Goal: Task Accomplishment & Management: Manage account settings

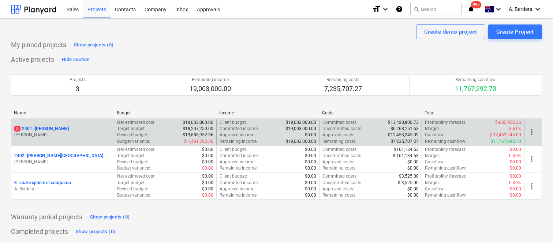
click at [85, 124] on div "5 2401 - Della Rosa M. Williams" at bounding box center [62, 132] width 103 height 25
click at [95, 130] on div "5 2401 - Della Rosa" at bounding box center [62, 129] width 97 height 6
click at [95, 130] on main "Create demo project Create Project My pinned projects Show projects (0) Active …" at bounding box center [276, 139] width 553 height 240
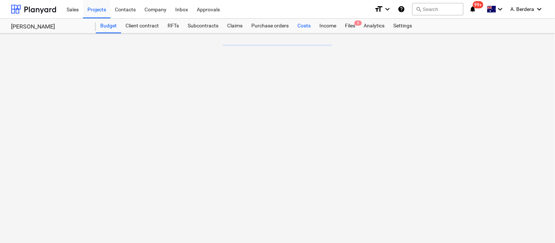
click at [303, 24] on div "Costs" at bounding box center [304, 26] width 22 height 15
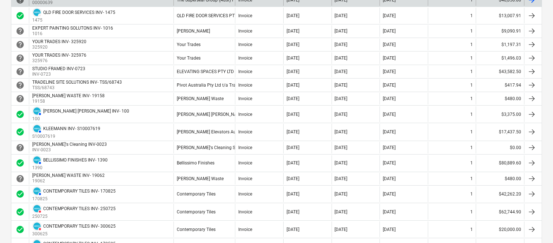
scroll to position [260, 0]
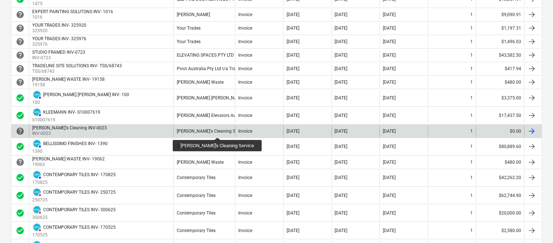
click at [208, 131] on div "Larissa's Cleaning Service" at bounding box center [212, 131] width 70 height 5
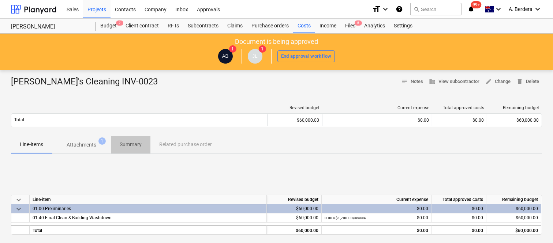
click at [130, 141] on p "Summary" at bounding box center [131, 145] width 22 height 8
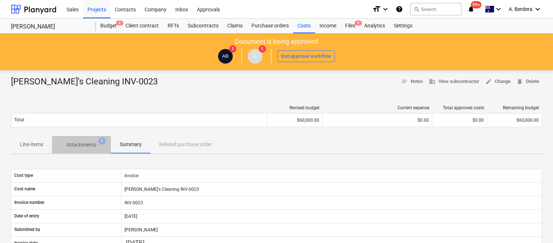
click at [87, 143] on p "Attachments" at bounding box center [82, 145] width 30 height 8
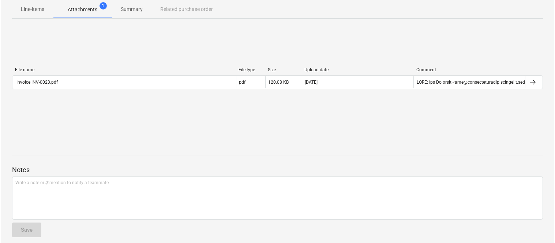
scroll to position [141, 0]
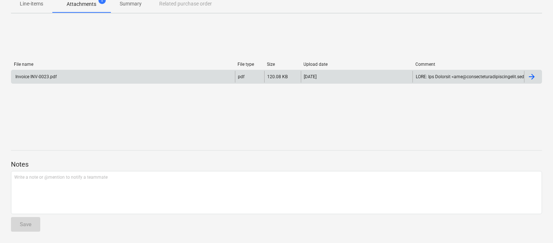
click at [138, 78] on div "Invoice INV-0023.pdf" at bounding box center [123, 77] width 224 height 12
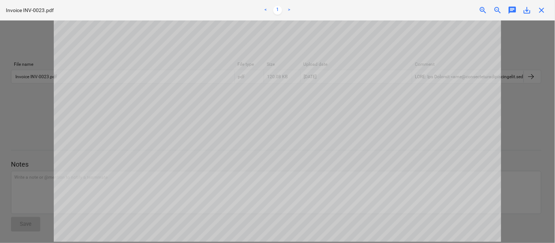
scroll to position [0, 0]
